Goal: Information Seeking & Learning: Check status

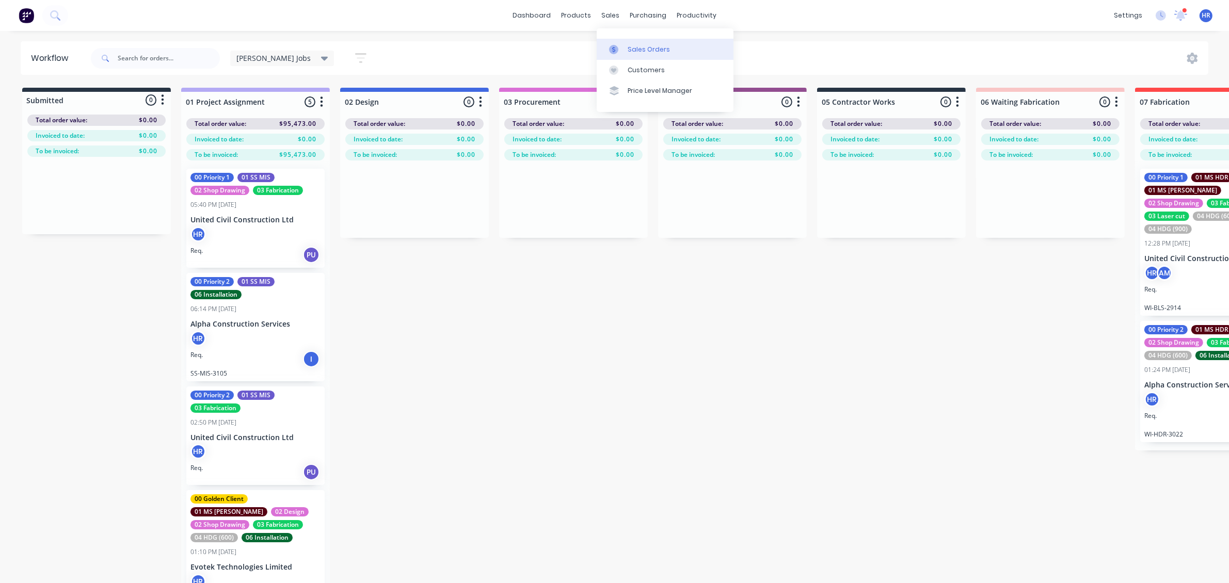
click at [640, 50] on div "Sales Orders" at bounding box center [649, 49] width 42 height 9
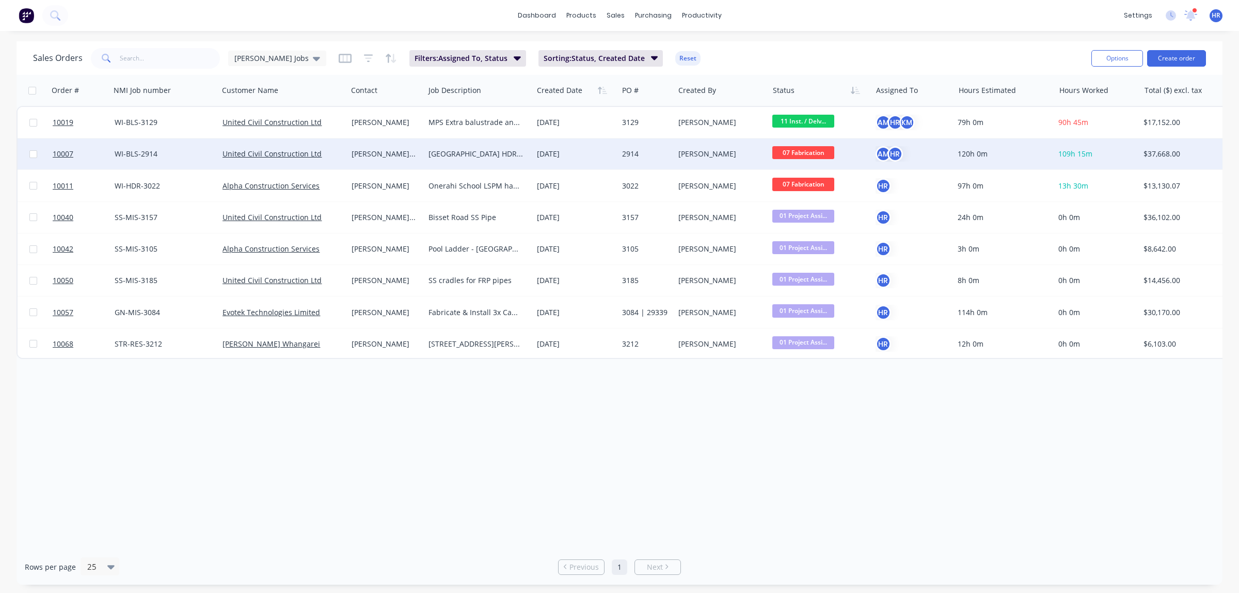
click at [395, 153] on div "[PERSON_NAME] van der [PERSON_NAME]" at bounding box center [385, 154] width 66 height 10
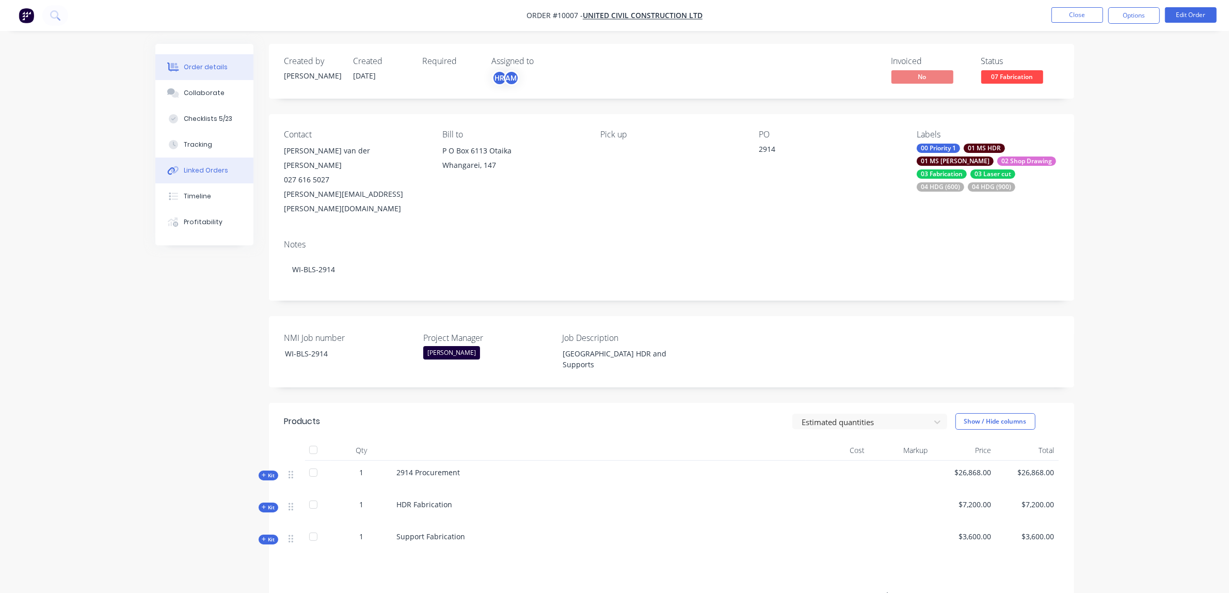
click at [206, 172] on div "Linked Orders" at bounding box center [206, 170] width 44 height 9
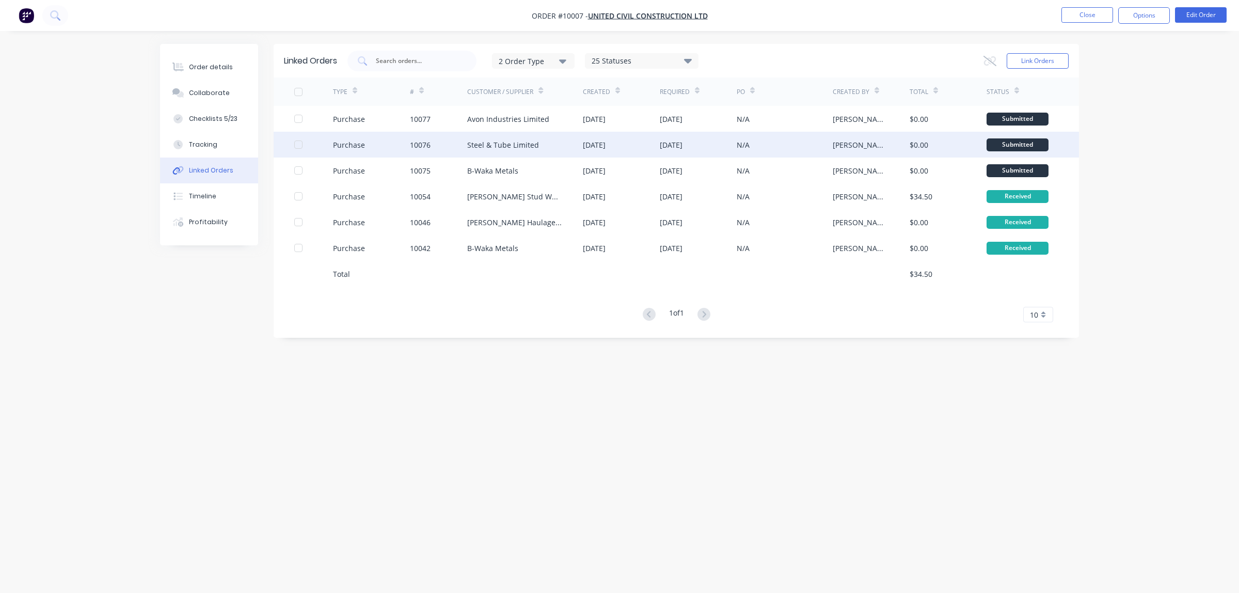
click at [494, 141] on div "Steel & Tube Limited" at bounding box center [503, 144] width 72 height 11
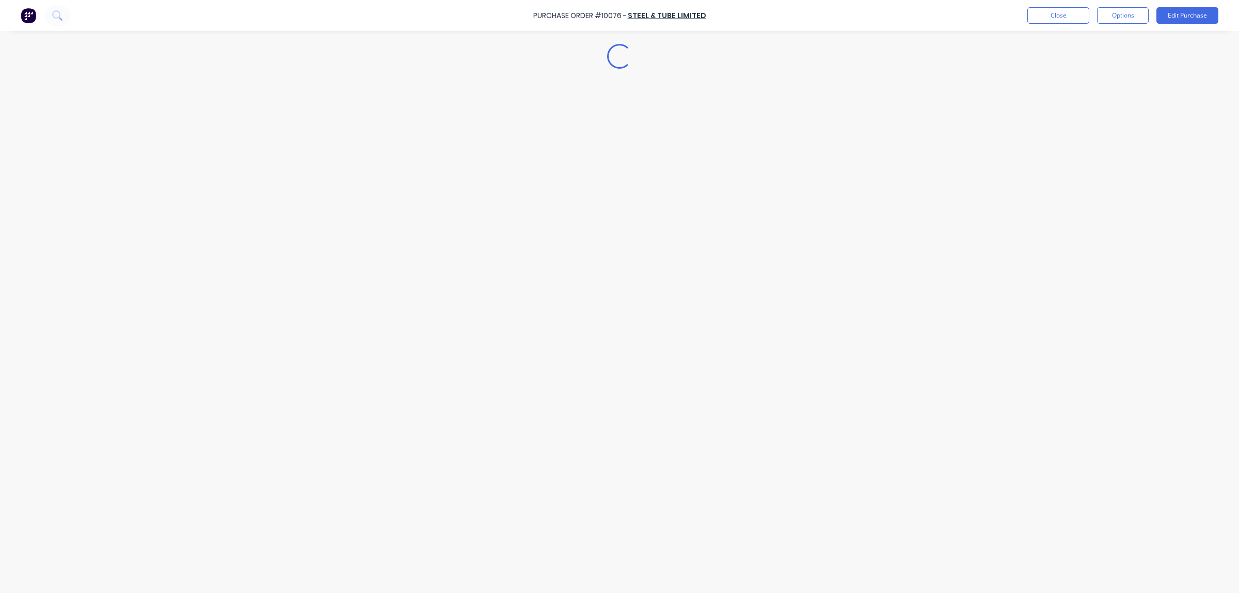
type textarea "x"
